Goal: Task Accomplishment & Management: Complete application form

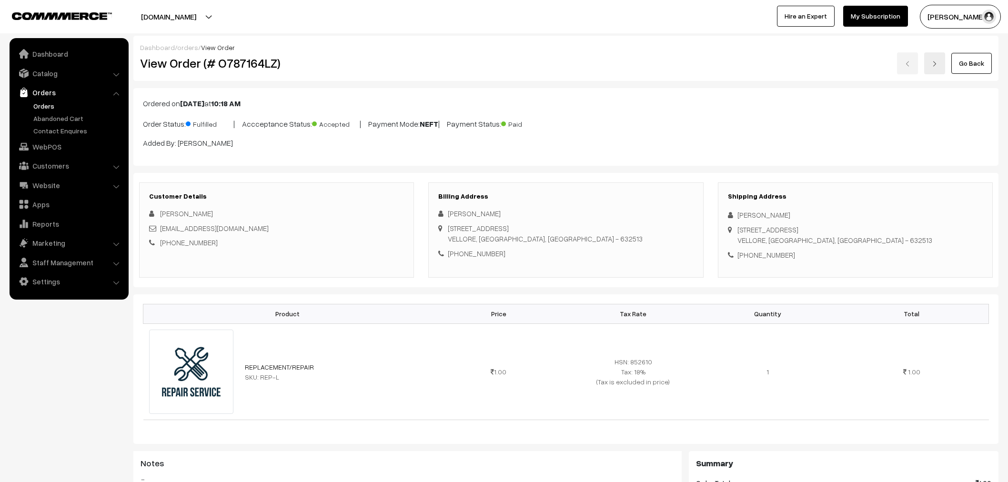
click at [40, 110] on link "Orders" at bounding box center [78, 106] width 94 height 10
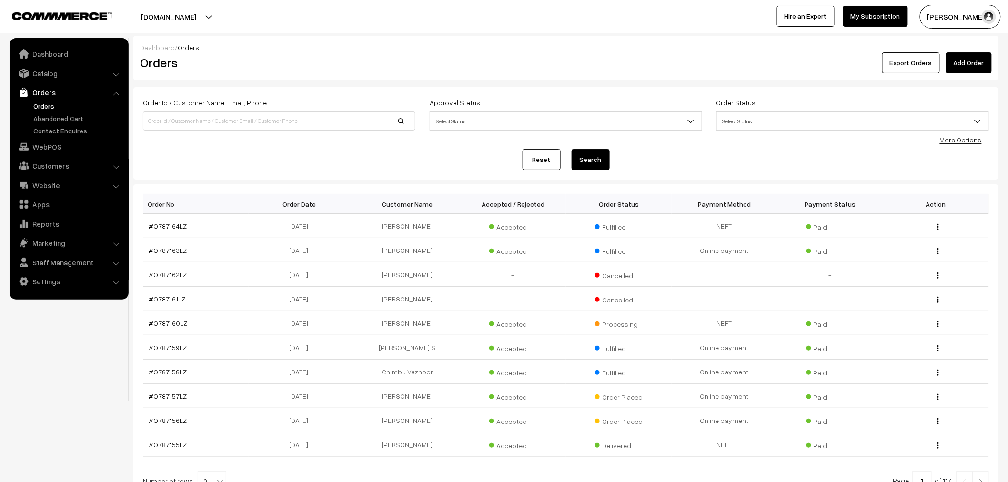
click at [969, 59] on link "Add Order" at bounding box center [969, 62] width 46 height 21
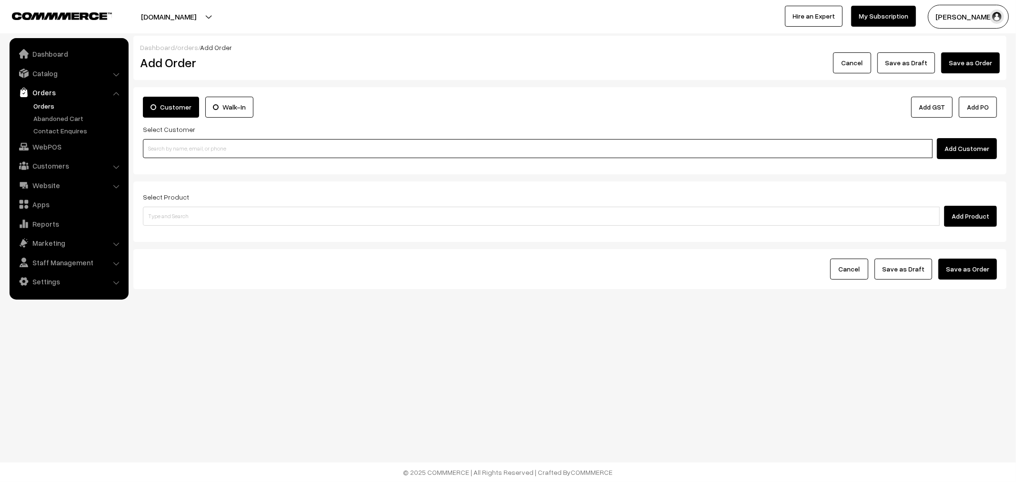
click at [253, 149] on input at bounding box center [538, 148] width 790 height 19
drag, startPoint x: 244, startPoint y: 160, endPoint x: 244, endPoint y: 149, distance: 11.4
click at [244, 151] on div "Customer Walk-In Add GST Add PO Select Customer Add Customer" at bounding box center [569, 130] width 873 height 87
click at [244, 149] on input at bounding box center [538, 148] width 790 height 19
type input "9847702021"
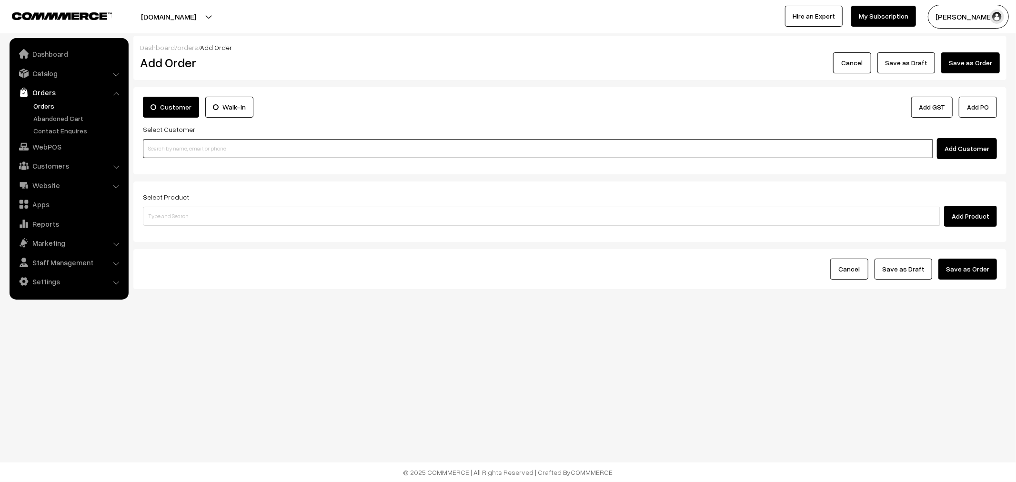
drag, startPoint x: 272, startPoint y: 132, endPoint x: 262, endPoint y: 145, distance: 16.4
paste input "9847702021"
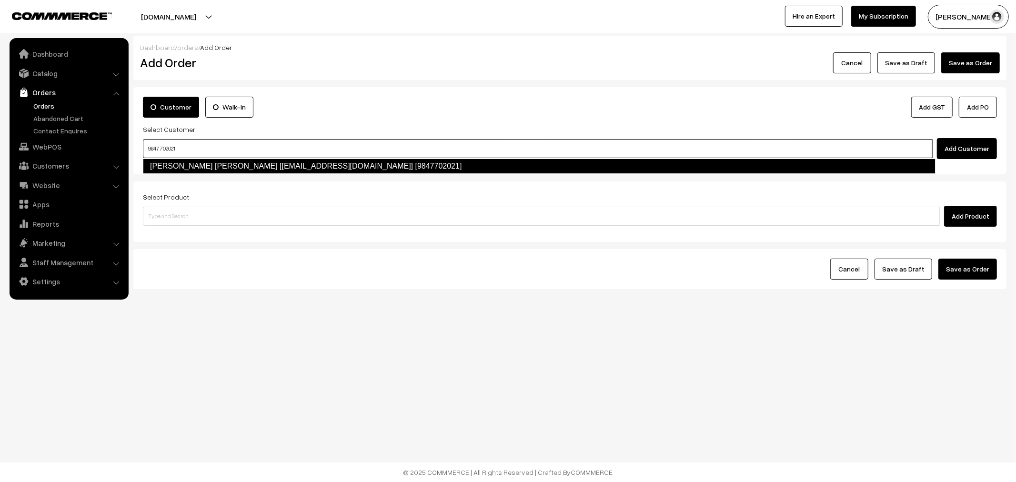
click at [235, 161] on link "Emil Jose [emil4evr@gmail.com] [9847702021]" at bounding box center [539, 166] width 792 height 15
type input "9847702021"
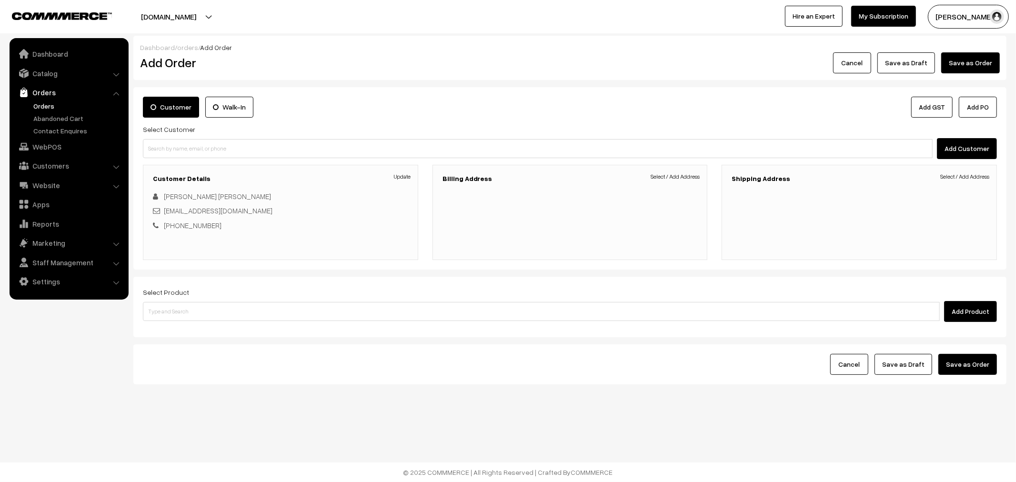
click at [639, 180] on h3 "Billing Address" at bounding box center [569, 179] width 255 height 8
click at [670, 180] on link "Select / Add Address" at bounding box center [674, 176] width 49 height 9
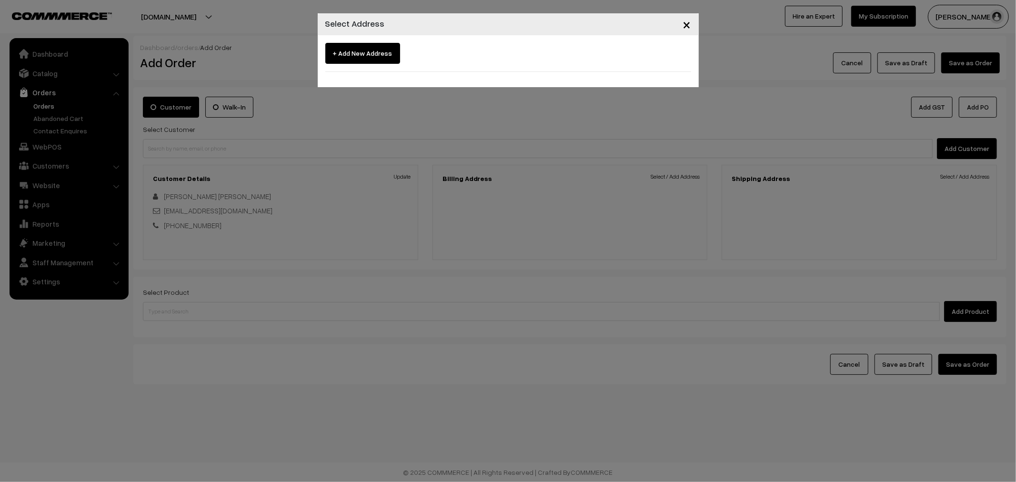
click at [683, 27] on span "×" at bounding box center [687, 24] width 8 height 18
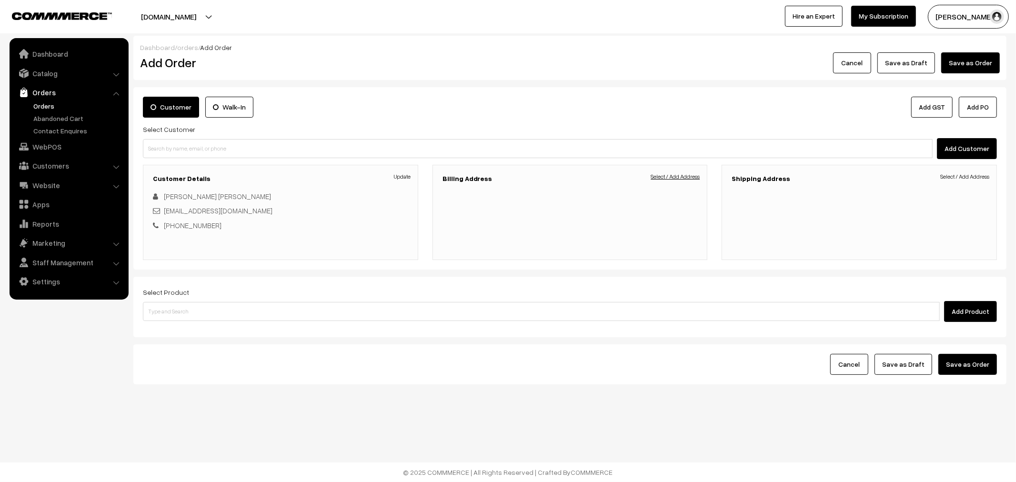
click at [669, 174] on link "Select / Add Address" at bounding box center [674, 176] width 49 height 9
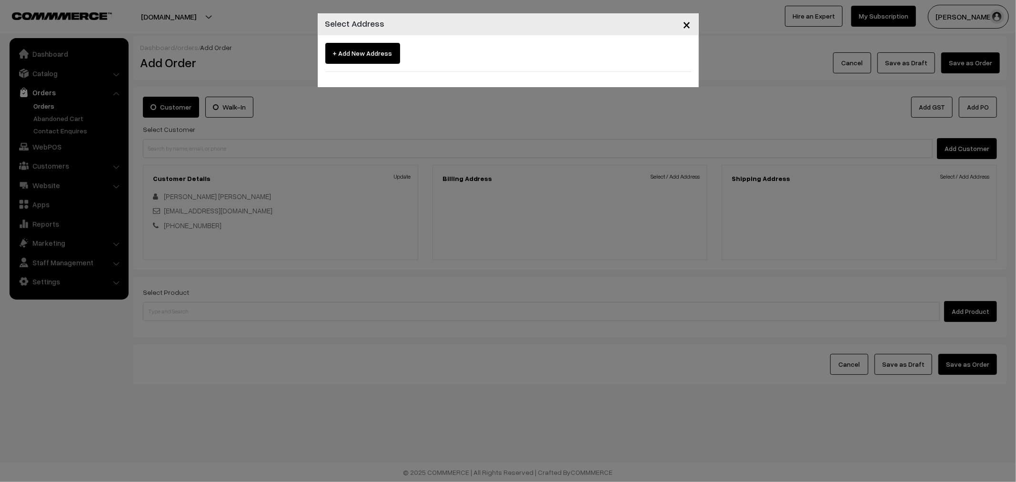
click at [686, 25] on span "×" at bounding box center [687, 24] width 8 height 18
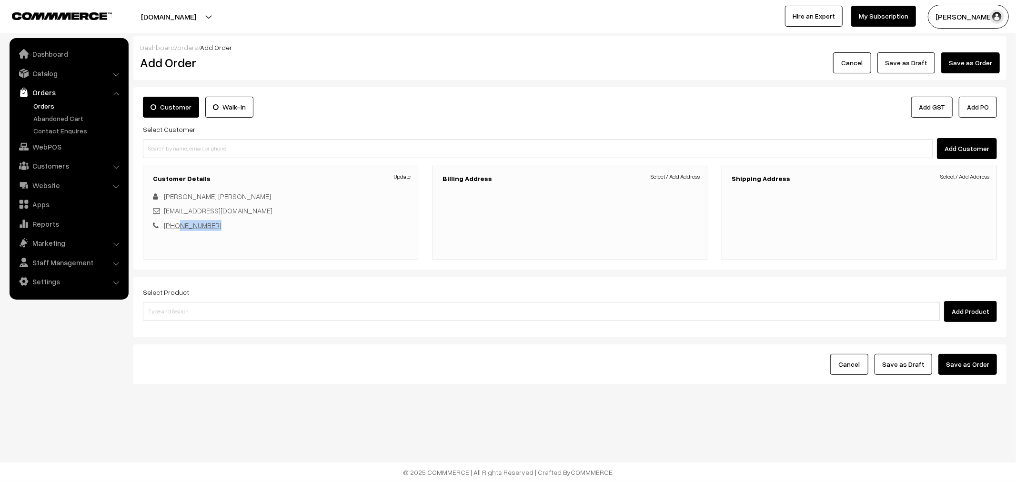
drag, startPoint x: 215, startPoint y: 231, endPoint x: 177, endPoint y: 227, distance: 38.3
click at [177, 227] on div "Customer Details Update Emil Jose emil4evr@gmail.com +91 9847702021" at bounding box center [280, 212] width 275 height 95
copy link "9847702021"
click at [197, 155] on input at bounding box center [538, 148] width 790 height 19
paste input "9847702021"
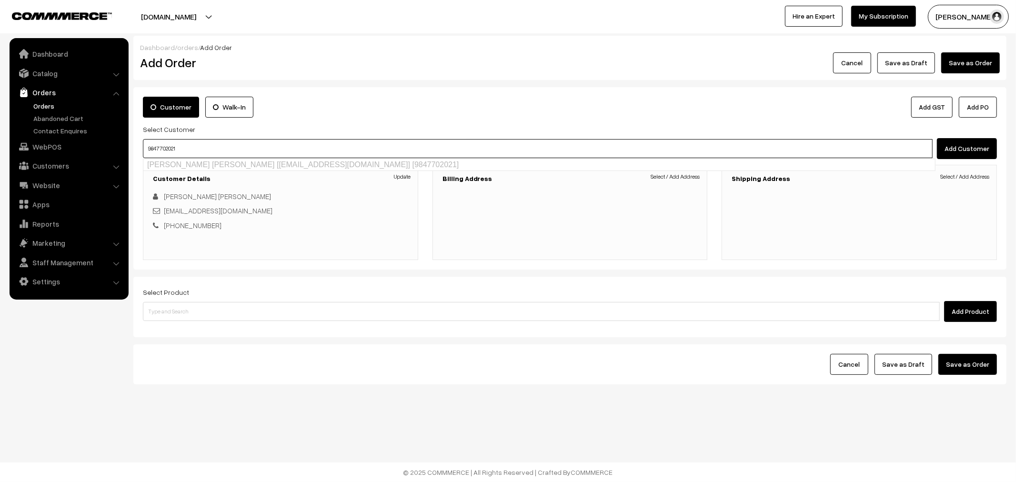
click at [194, 164] on ul "Emil Jose [emil4evr@gmail.com] [9847702021]" at bounding box center [539, 165] width 792 height 12
type input "9847702021"
click at [643, 184] on div "Billing Address Select / Add Address" at bounding box center [569, 212] width 275 height 95
click at [661, 179] on link "Select / Add Address" at bounding box center [674, 176] width 49 height 9
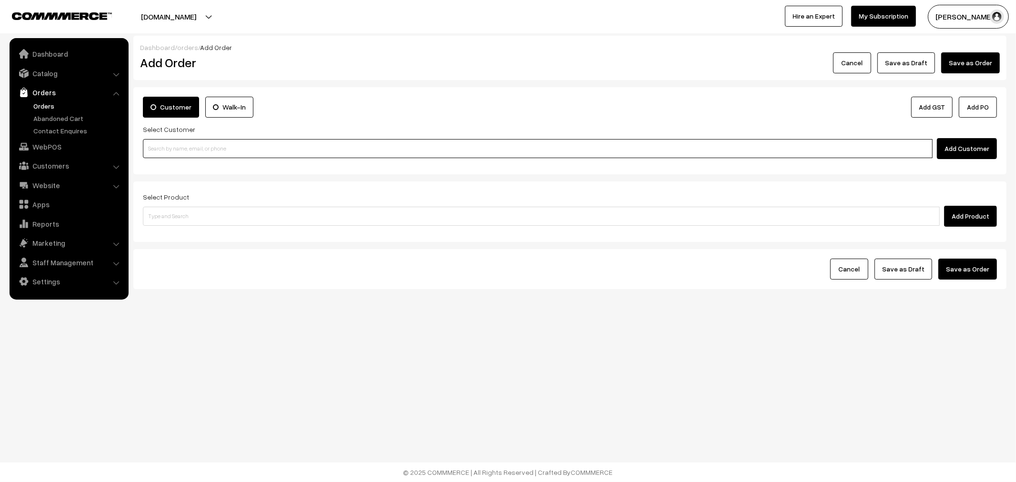
click at [244, 146] on input at bounding box center [538, 148] width 790 height 19
paste input "9847702021"
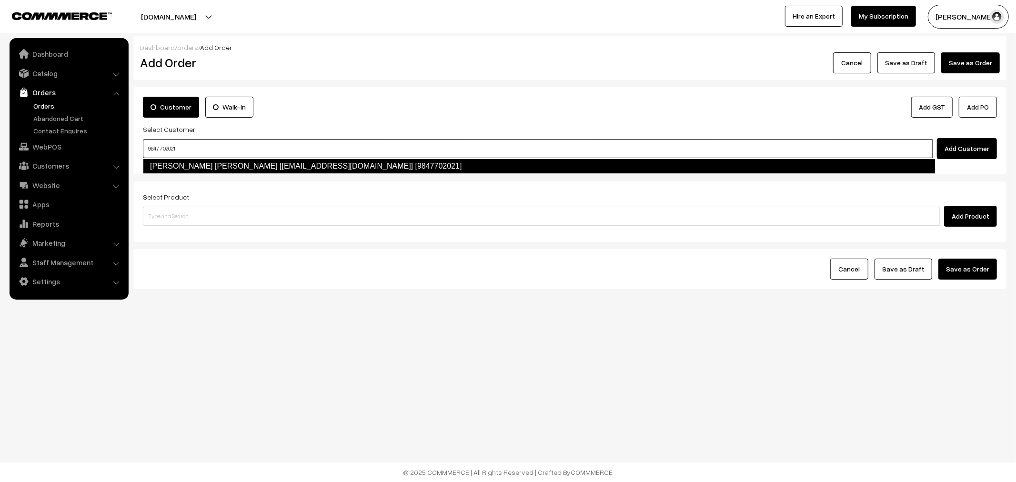
click at [212, 170] on link "Emil Jose [emil4evr@gmail.com] [9847702021]" at bounding box center [539, 166] width 792 height 15
type input "9847702021"
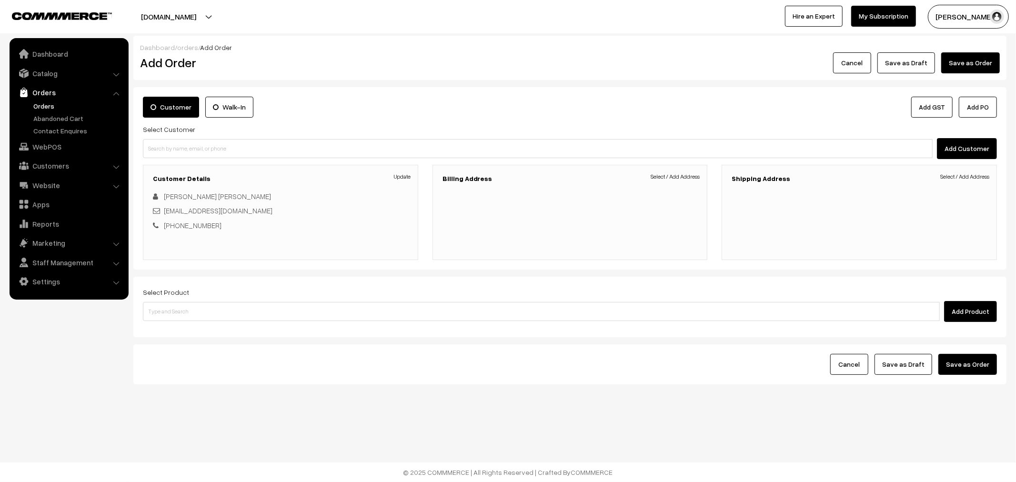
click at [679, 181] on h3 "Billing Address" at bounding box center [569, 179] width 255 height 8
click at [683, 169] on div "Billing Address Select / Add Address" at bounding box center [569, 212] width 275 height 95
click at [683, 181] on link "Select / Add Address" at bounding box center [674, 176] width 49 height 9
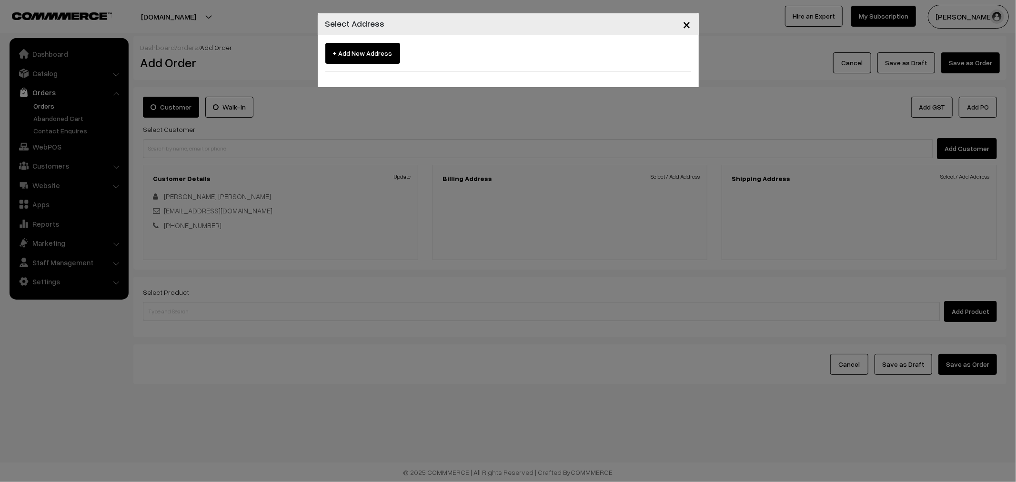
click at [549, 157] on div "× Select Address + Add New Address" at bounding box center [508, 241] width 1016 height 482
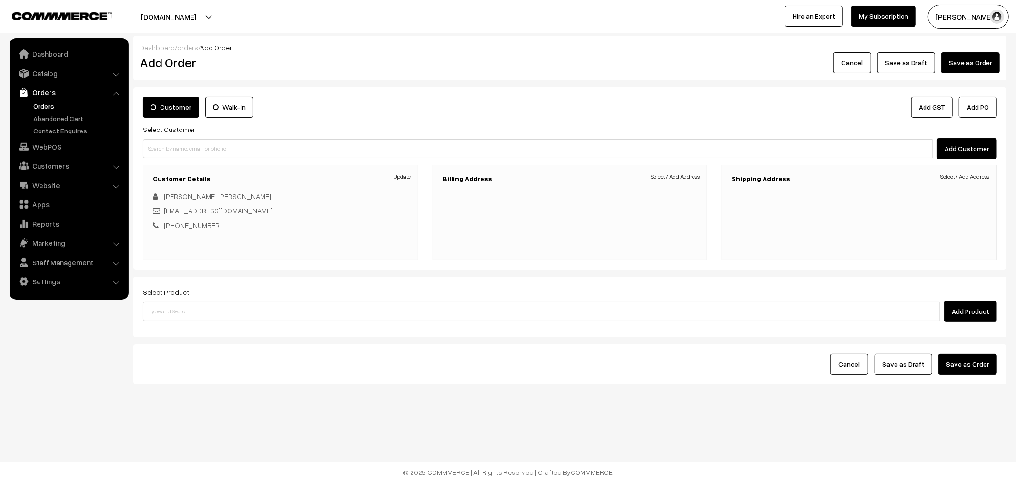
click at [297, 298] on div "Select Product Add Product" at bounding box center [570, 304] width 854 height 36
click at [308, 320] on input at bounding box center [541, 311] width 797 height 19
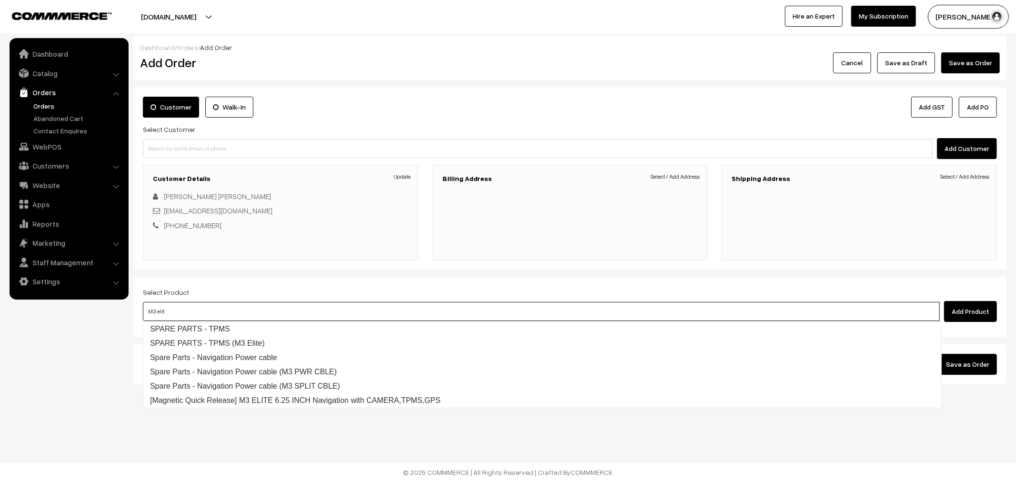
type input "M3 elite"
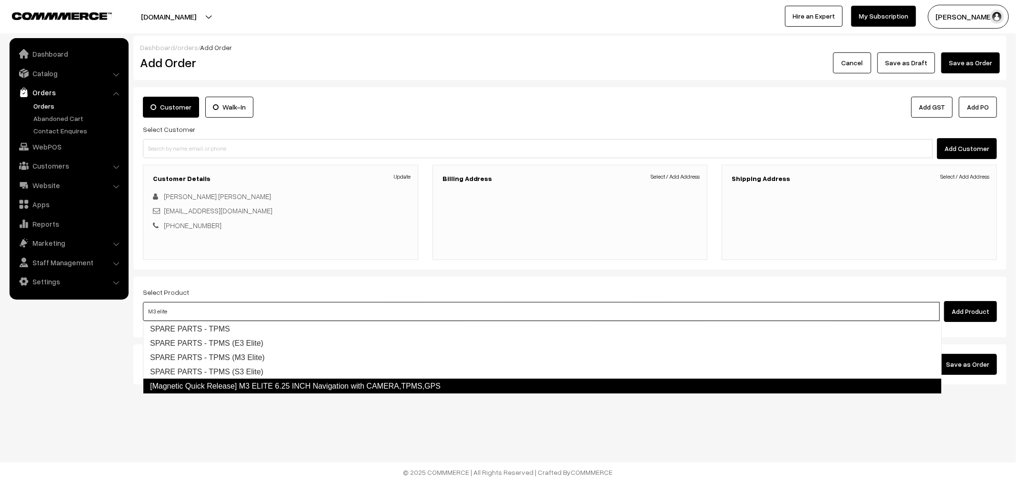
click at [303, 384] on link "[Magnetic Quick Release] M3 ELITE 6.25 INCH Navigation with CAMERA,TPMS,GPS" at bounding box center [542, 386] width 799 height 15
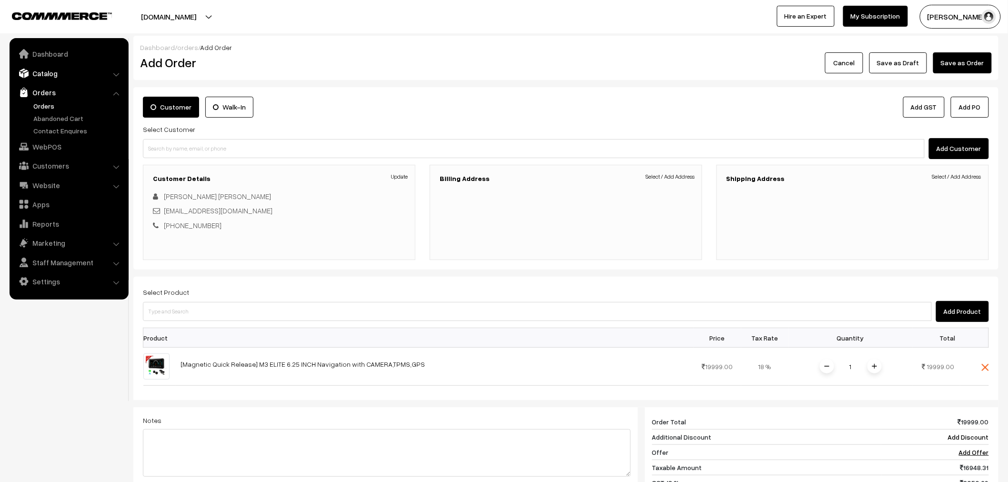
click at [47, 75] on link "Catalog" at bounding box center [68, 73] width 113 height 17
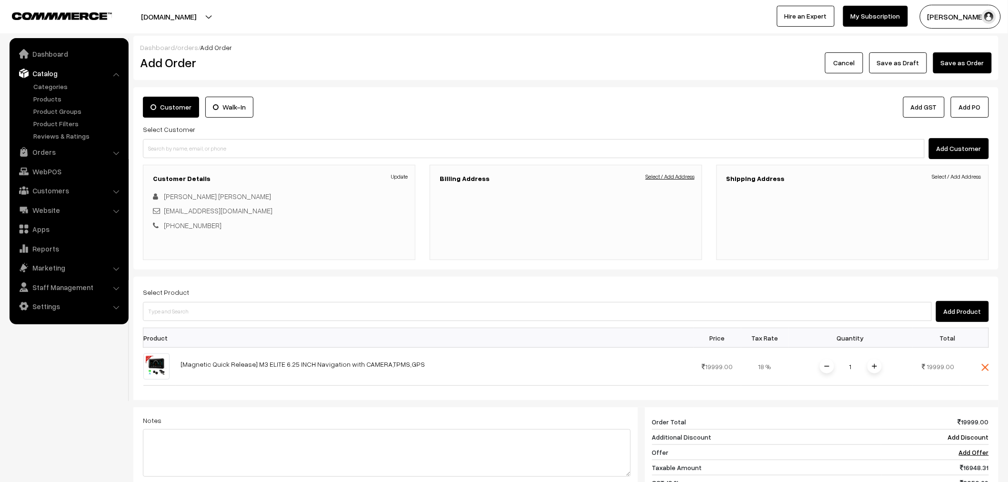
click at [669, 181] on link "Select / Add Address" at bounding box center [669, 176] width 49 height 9
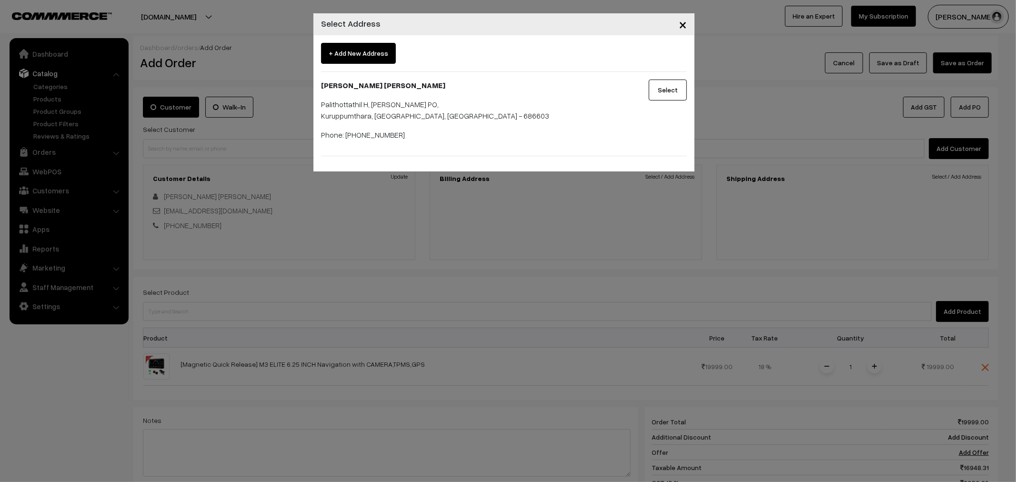
drag, startPoint x: 660, startPoint y: 80, endPoint x: 660, endPoint y: 86, distance: 6.7
click at [660, 86] on button "Select" at bounding box center [668, 90] width 38 height 21
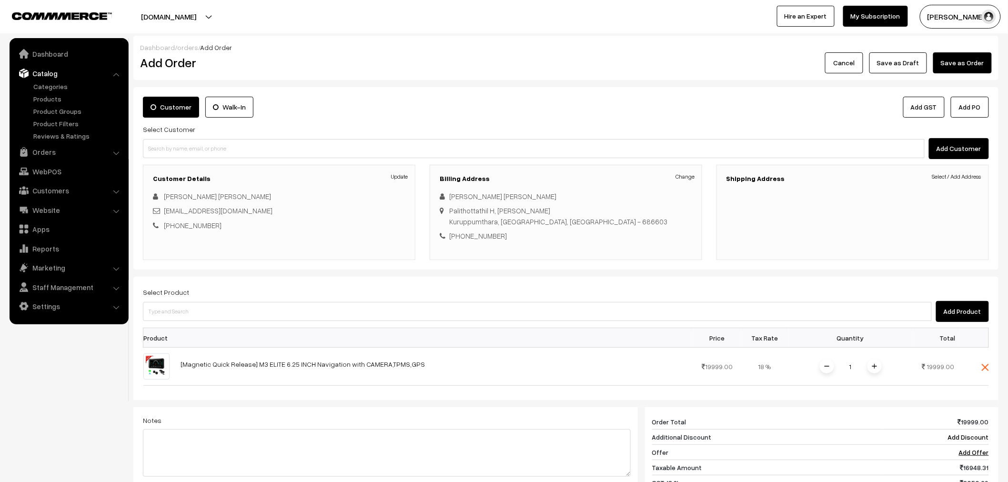
click at [928, 178] on h3 "Shipping Address" at bounding box center [852, 179] width 252 height 8
click at [937, 182] on h3 "Shipping Address" at bounding box center [852, 179] width 252 height 8
click at [934, 177] on link "Select / Add Address" at bounding box center [956, 176] width 49 height 9
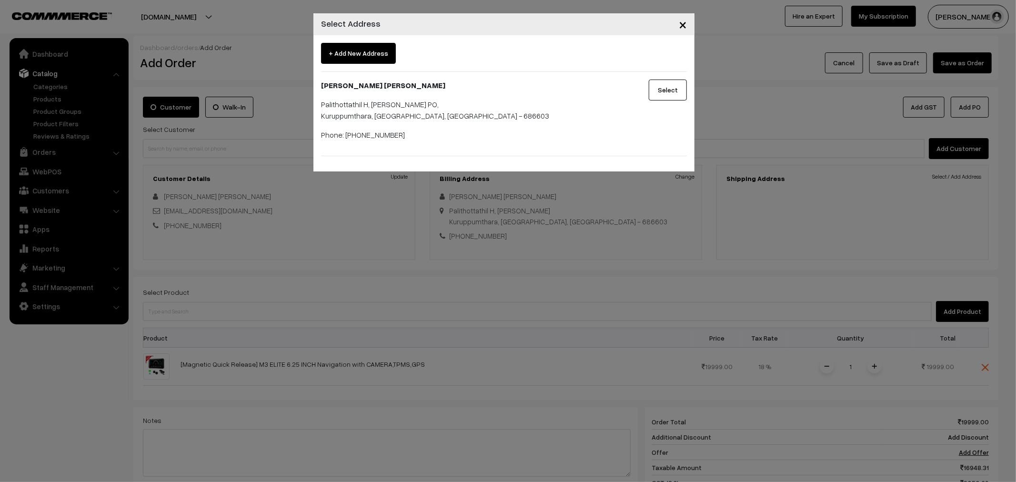
click at [683, 92] on button "Select" at bounding box center [668, 90] width 38 height 21
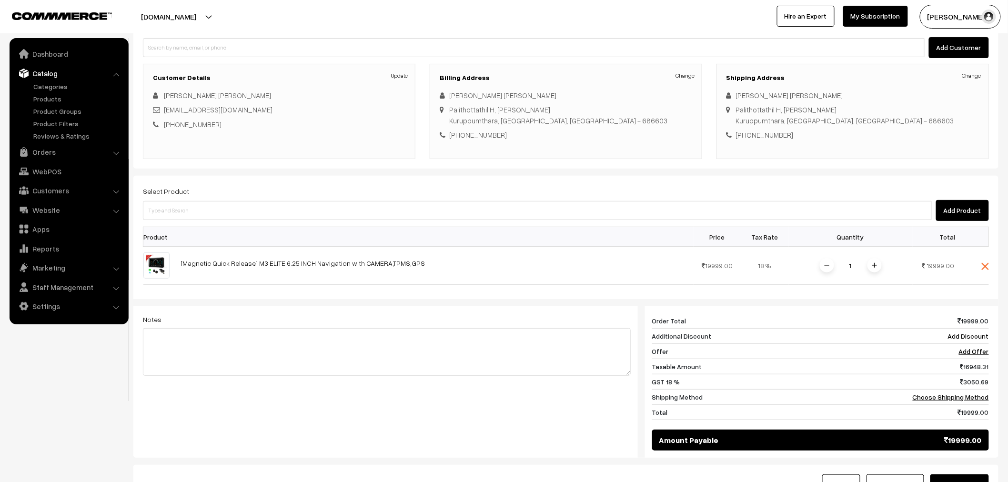
scroll to position [106, 0]
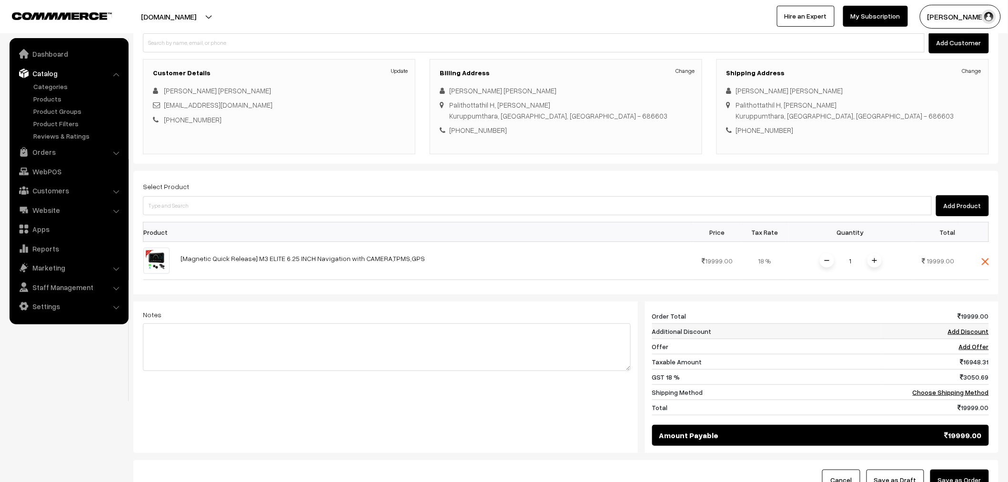
click at [969, 334] on link "Add Discount" at bounding box center [968, 331] width 41 height 8
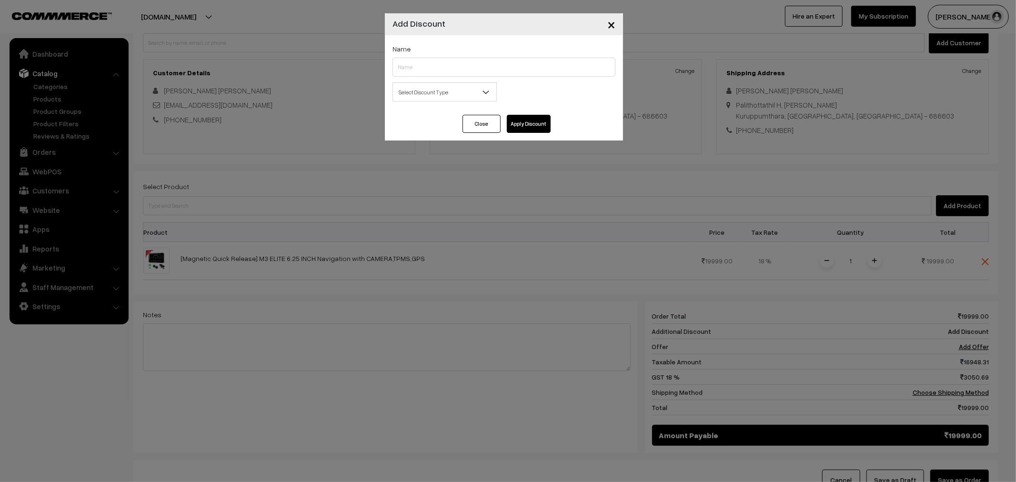
click at [487, 124] on button "Close" at bounding box center [481, 124] width 38 height 18
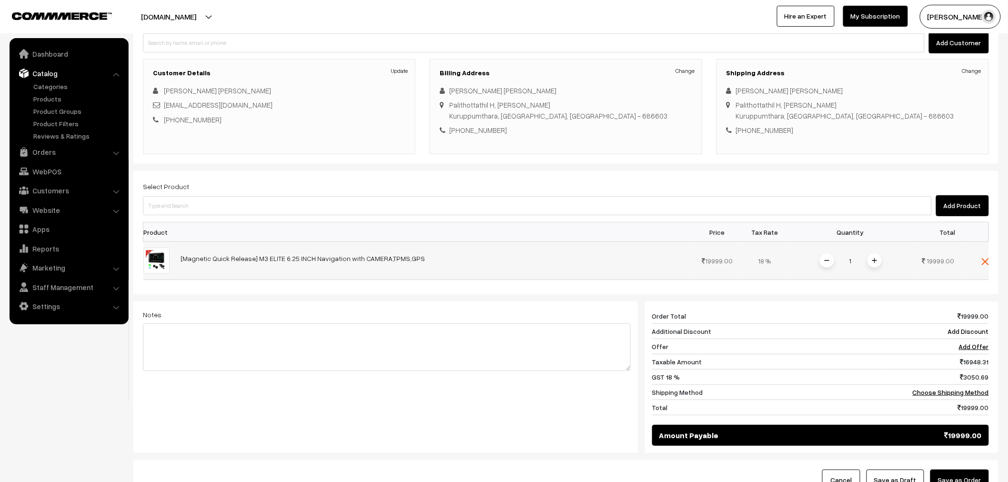
click at [875, 250] on td "1" at bounding box center [851, 261] width 124 height 38
click at [872, 264] on span at bounding box center [874, 260] width 14 height 14
click at [958, 330] on link "Add Discount" at bounding box center [968, 331] width 41 height 8
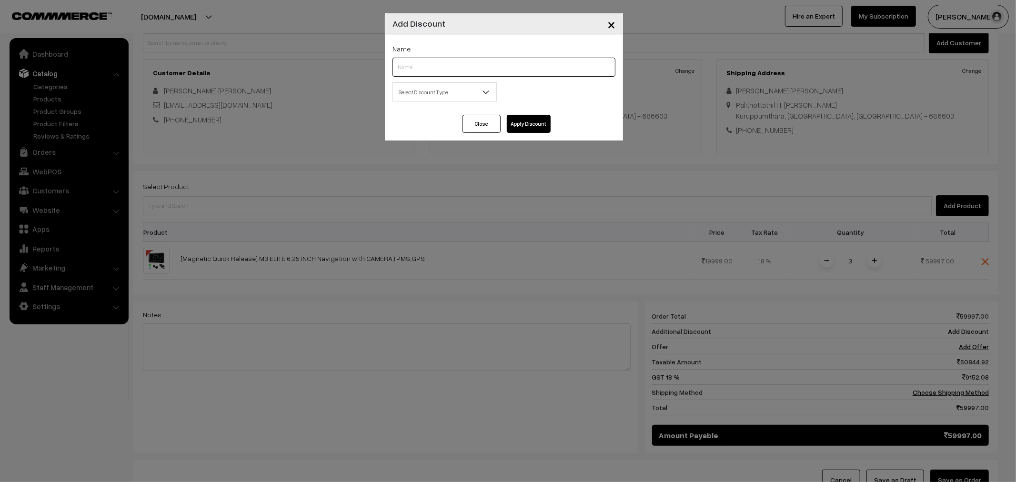
click at [422, 72] on input "text" at bounding box center [503, 67] width 223 height 19
type input "FNF"
click at [451, 94] on span "Select Discount Type" at bounding box center [444, 92] width 103 height 17
select select "flat"
click at [560, 87] on input "text" at bounding box center [570, 91] width 89 height 19
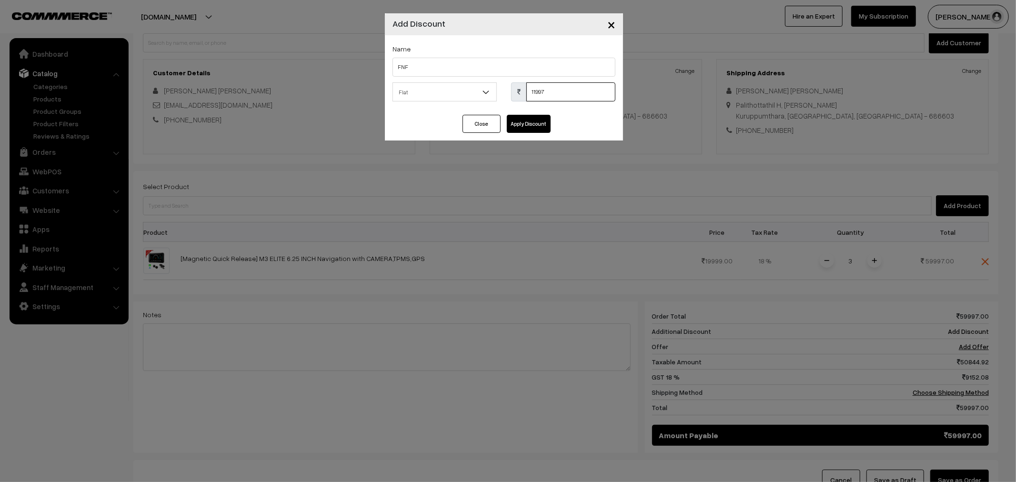
type input "11997"
click at [528, 117] on button "Apply Discount" at bounding box center [529, 124] width 44 height 18
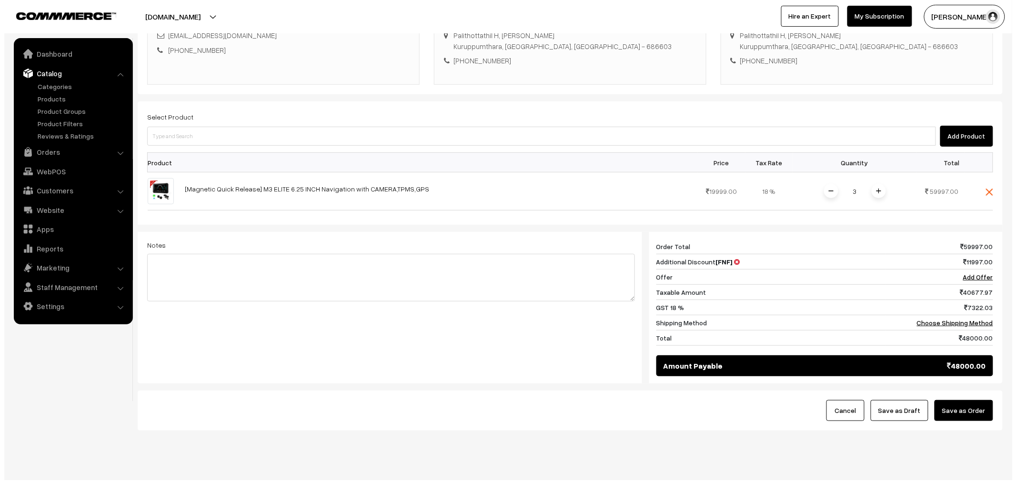
scroll to position [194, 0]
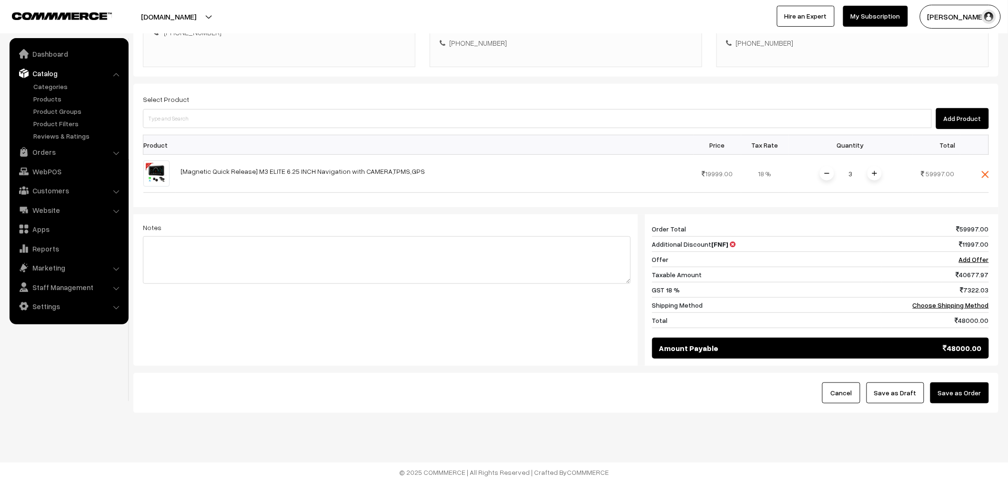
click at [949, 386] on button "Save as Order" at bounding box center [959, 392] width 59 height 21
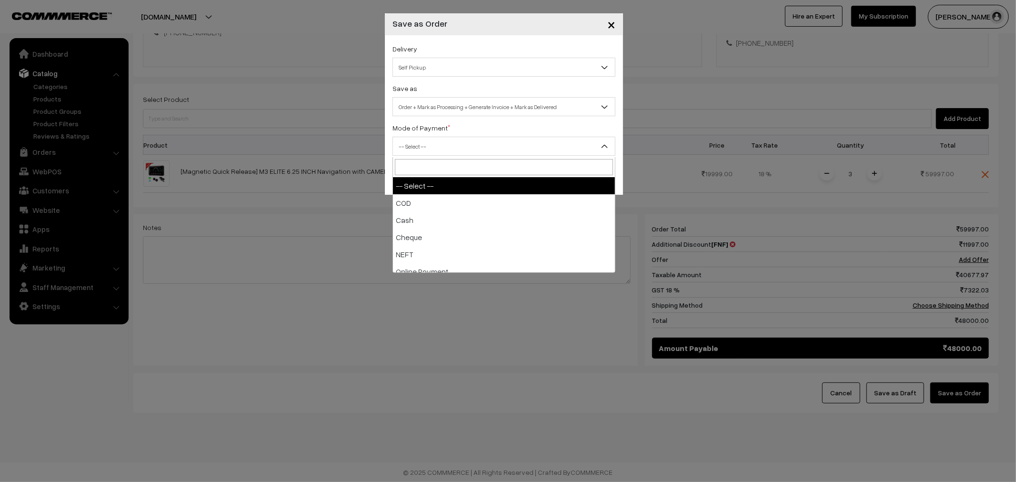
click at [448, 140] on span "-- Select --" at bounding box center [504, 146] width 222 height 17
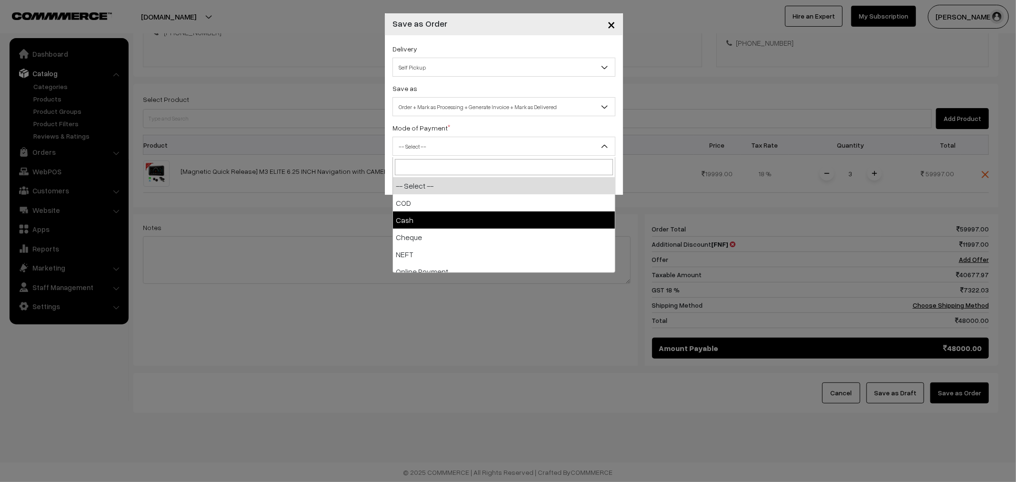
select select "2"
checkbox input "true"
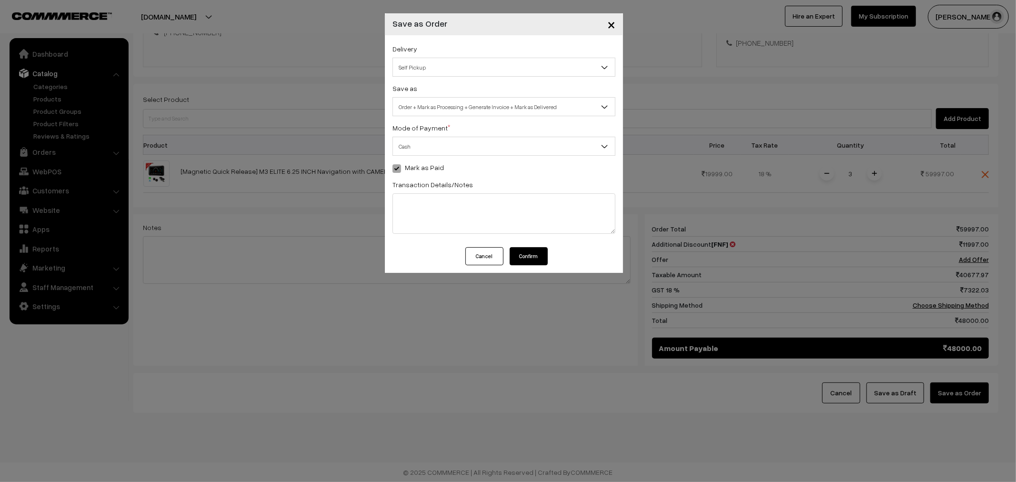
click at [531, 262] on button "Confirm" at bounding box center [529, 256] width 38 height 18
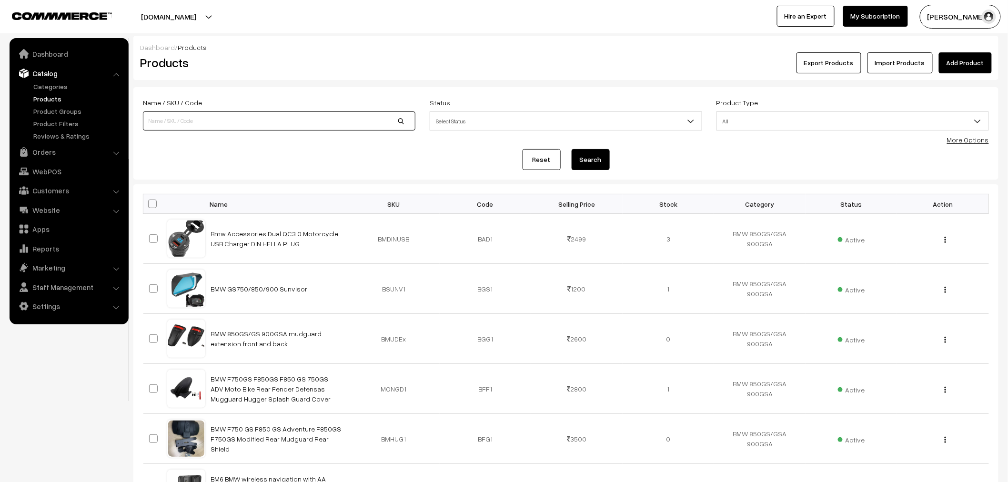
click at [245, 121] on input at bounding box center [279, 120] width 272 height 19
type input "M3"
click at [571, 149] on button "Search" at bounding box center [590, 159] width 38 height 21
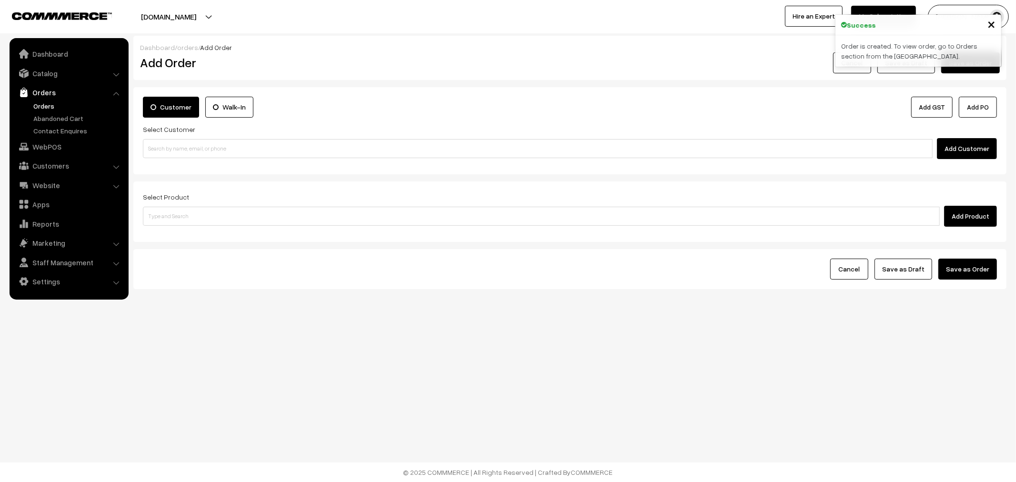
click at [43, 106] on link "Orders" at bounding box center [78, 106] width 94 height 10
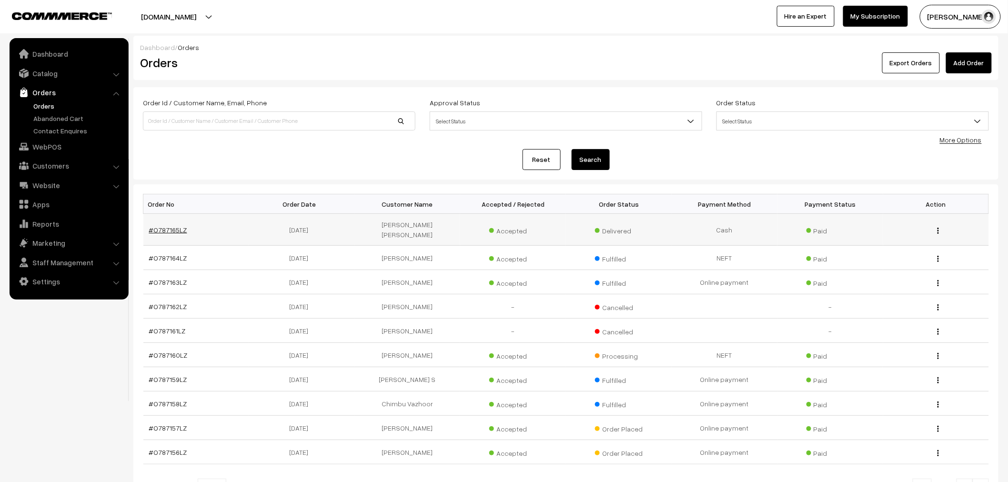
click at [173, 229] on link "#O787165LZ" at bounding box center [168, 230] width 38 height 8
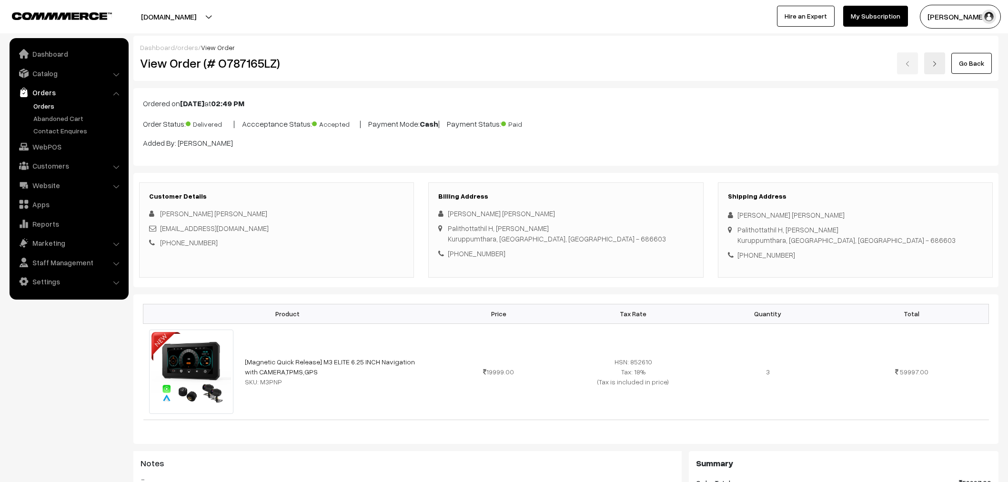
scroll to position [423, 0]
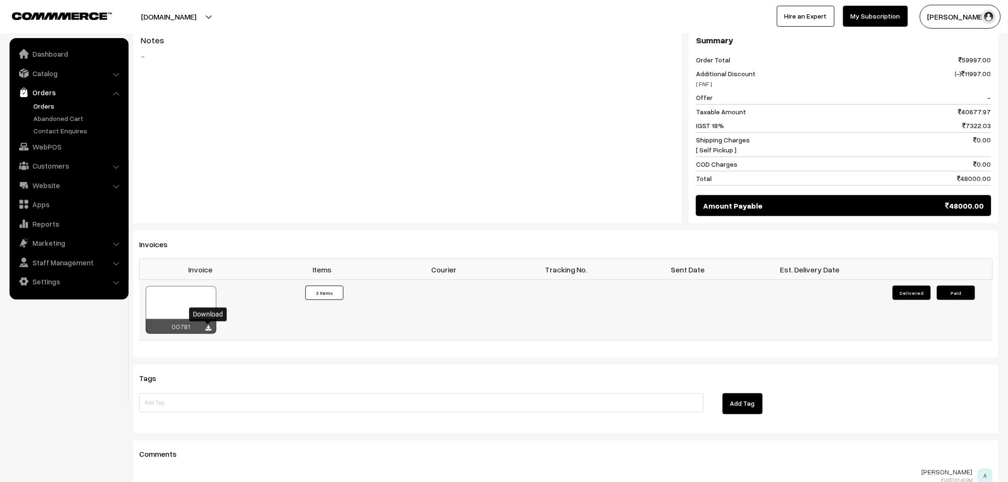
click at [207, 331] on icon at bounding box center [209, 328] width 6 height 6
